Goal: Task Accomplishment & Management: Manage account settings

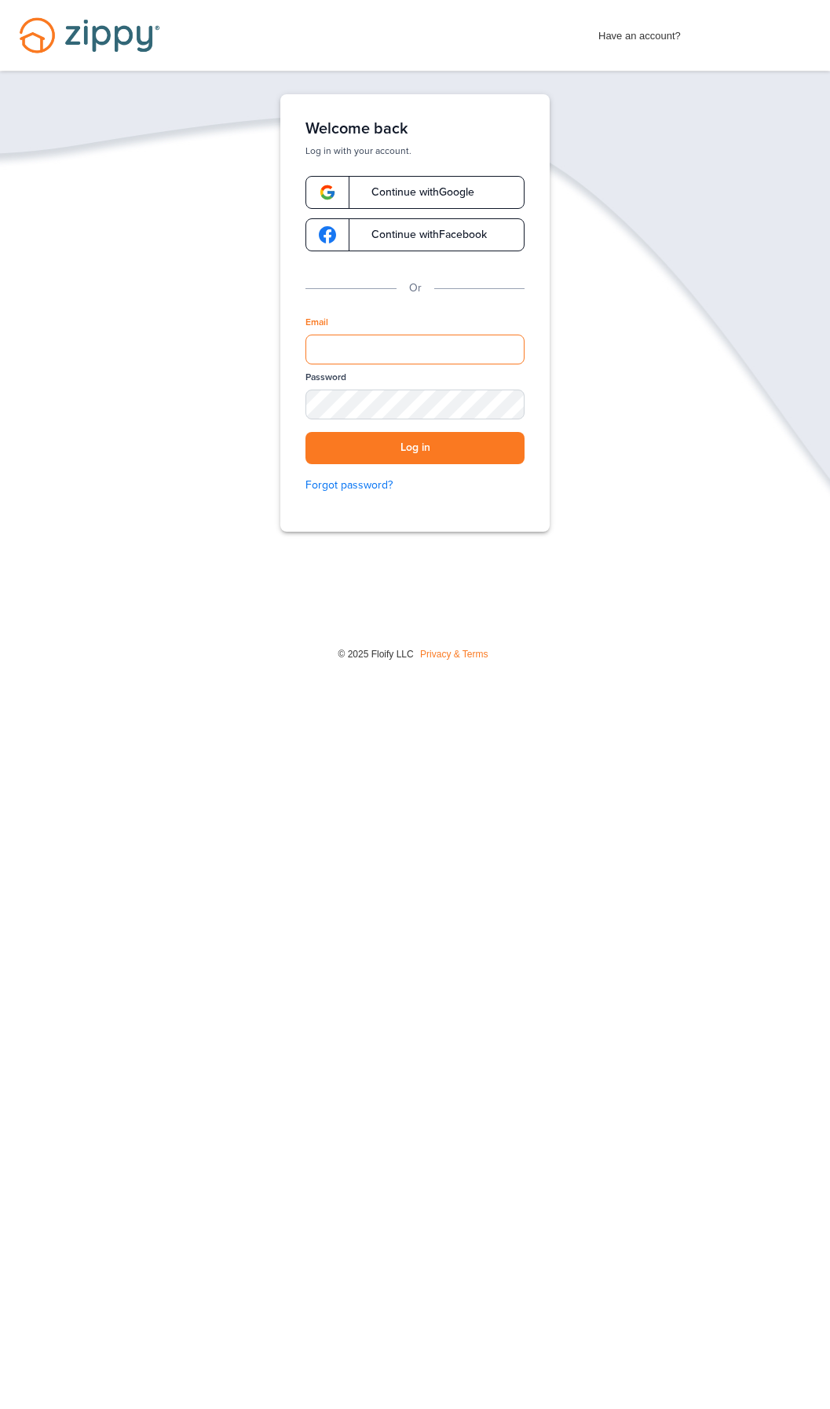
click at [379, 356] on input "Email" at bounding box center [414, 349] width 219 height 30
type input "**********"
click at [499, 402] on div "SHOW" at bounding box center [505, 405] width 35 height 15
click at [506, 400] on div "HIDE" at bounding box center [505, 405] width 35 height 15
click at [447, 440] on button "Log in" at bounding box center [414, 448] width 219 height 32
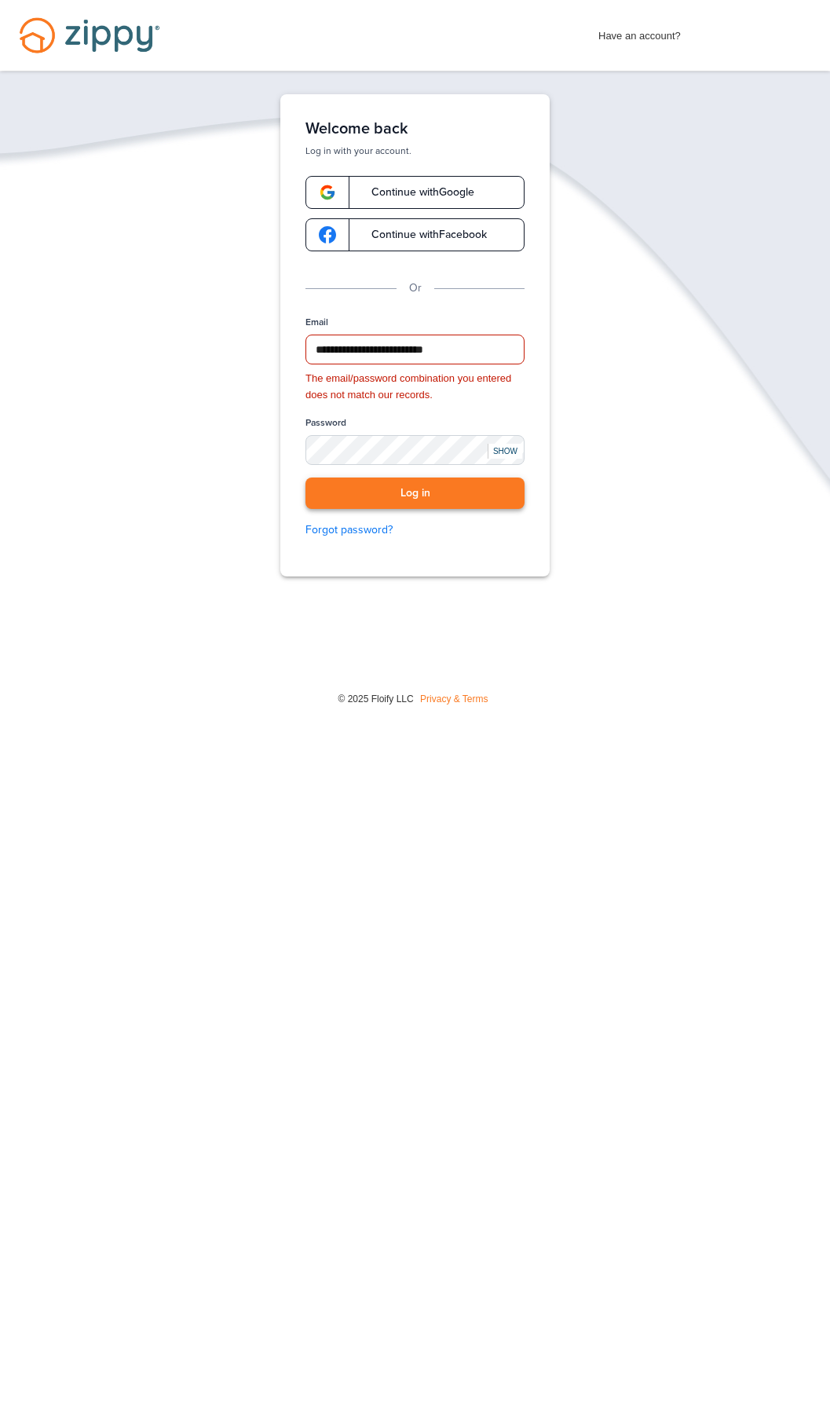
click at [439, 489] on button "Log in" at bounding box center [414, 493] width 219 height 32
click at [415, 495] on button "Log in" at bounding box center [414, 493] width 219 height 32
click at [510, 444] on div "SHOW" at bounding box center [505, 451] width 35 height 15
click at [415, 493] on button "Log in" at bounding box center [414, 493] width 219 height 32
click at [484, 399] on div "The email/password combination you entered does not match our records." at bounding box center [414, 387] width 219 height 33
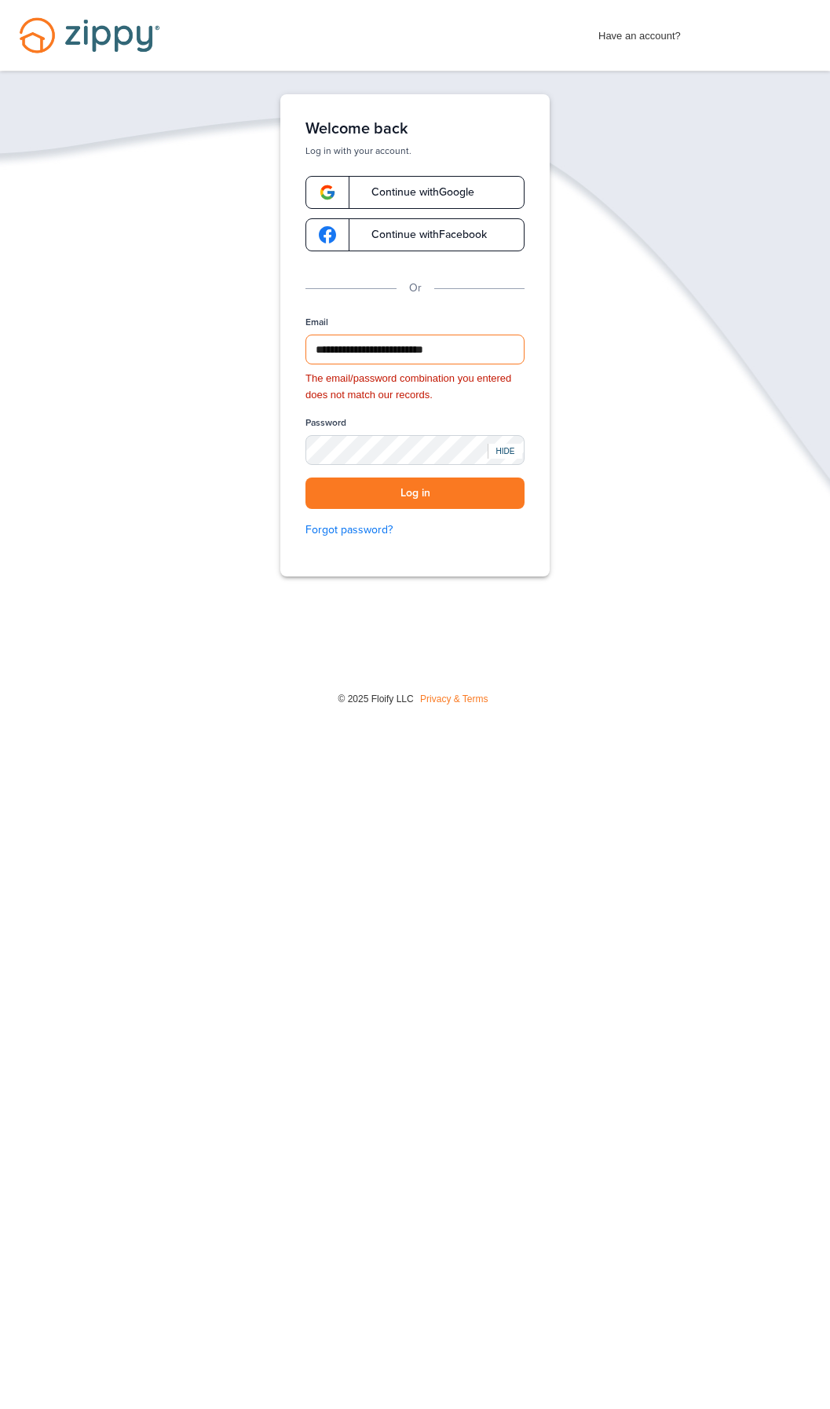
click at [315, 353] on input "**********" at bounding box center [414, 349] width 219 height 30
click at [433, 485] on button "Log in" at bounding box center [414, 493] width 219 height 32
click at [434, 499] on button "Log in" at bounding box center [414, 493] width 219 height 32
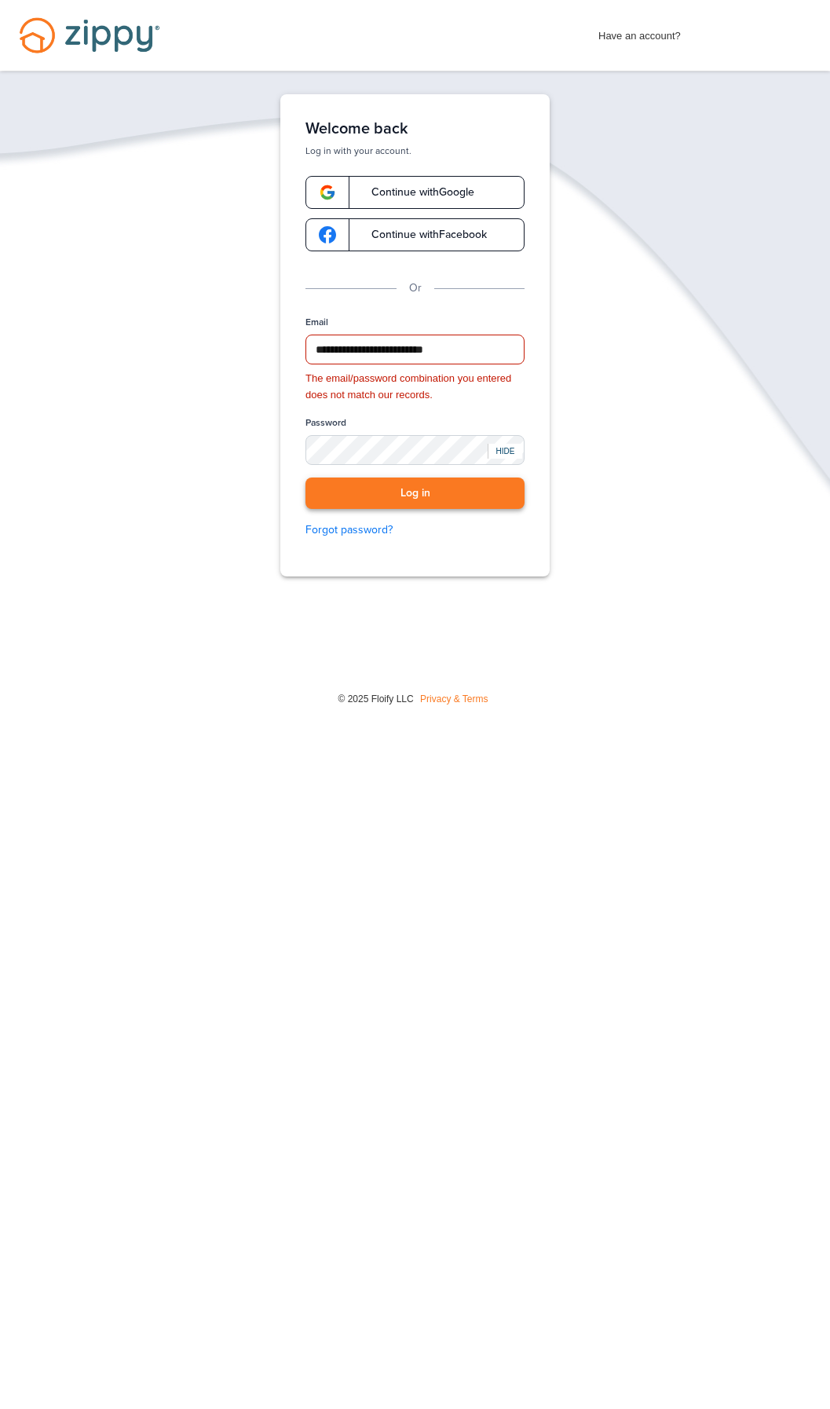
click at [434, 499] on button "Log in" at bounding box center [414, 493] width 219 height 32
click at [430, 497] on button "Log in" at bounding box center [414, 493] width 219 height 32
click at [511, 457] on div "HIDE" at bounding box center [505, 451] width 35 height 15
click at [404, 517] on div "**********" at bounding box center [414, 434] width 219 height 236
click at [413, 499] on button "Log in" at bounding box center [414, 493] width 219 height 32
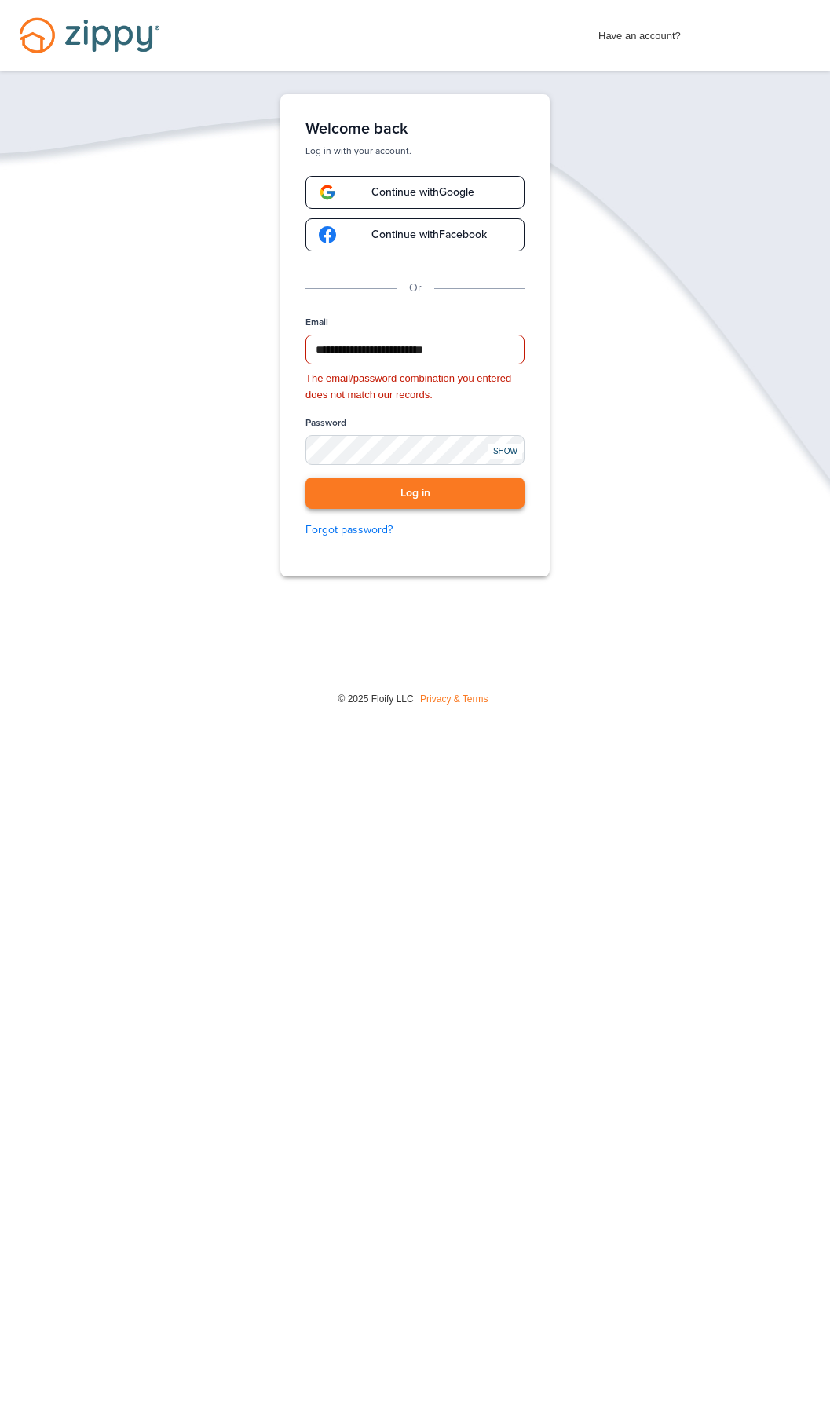
click at [413, 499] on button "Log in" at bounding box center [414, 493] width 219 height 32
click at [413, 495] on button "Log in" at bounding box center [414, 493] width 219 height 32
